Goal: Information Seeking & Learning: Learn about a topic

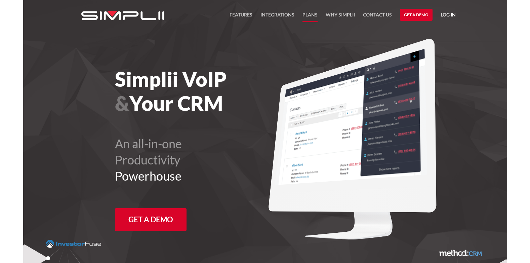
click at [305, 13] on link "Plans" at bounding box center [309, 16] width 15 height 11
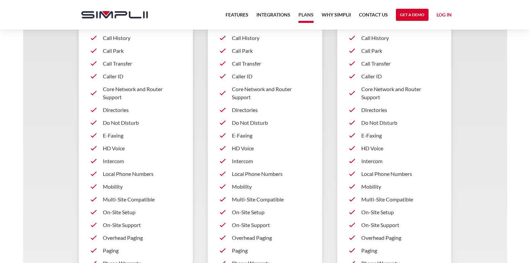
scroll to position [235, 0]
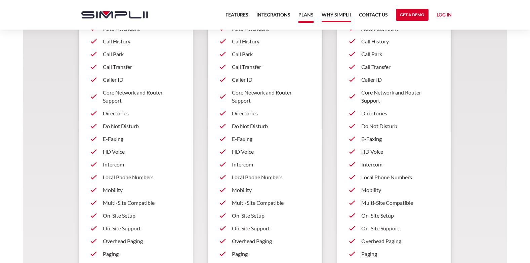
click at [338, 17] on link "Why Simplii" at bounding box center [335, 16] width 29 height 11
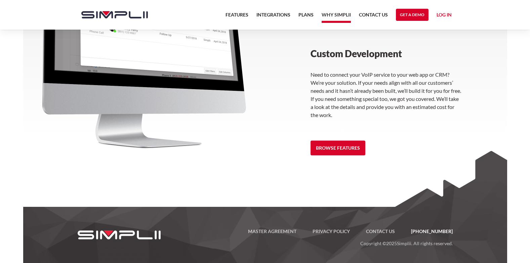
scroll to position [950, 0]
